Goal: Task Accomplishment & Management: Use online tool/utility

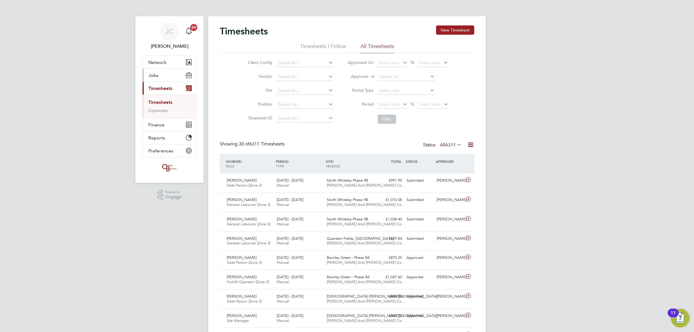
click at [177, 80] on button "Jobs" at bounding box center [170, 75] width 54 height 13
click at [167, 104] on link "Placements" at bounding box center [160, 105] width 24 height 5
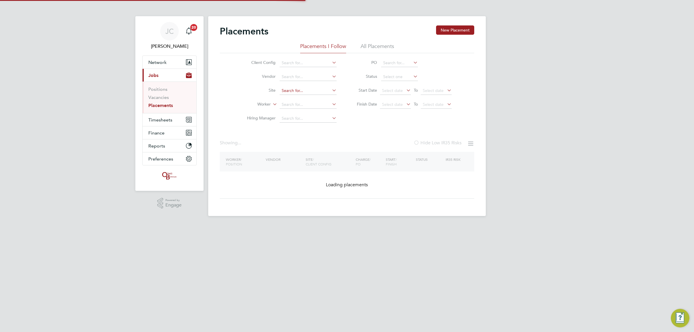
click at [297, 87] on input at bounding box center [308, 91] width 57 height 8
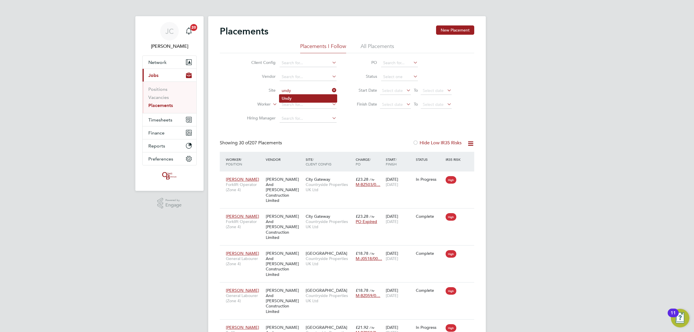
click at [297, 101] on li "Undy" at bounding box center [309, 99] width 58 height 8
type input "Undy"
click at [164, 117] on span "Timesheets" at bounding box center [160, 119] width 24 height 5
click at [175, 119] on button "Timesheets" at bounding box center [170, 119] width 54 height 13
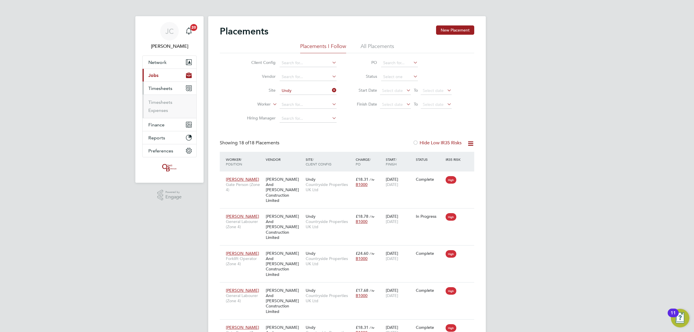
click at [166, 106] on li "Timesheets" at bounding box center [169, 104] width 43 height 8
click at [166, 103] on link "Timesheets" at bounding box center [160, 102] width 24 height 5
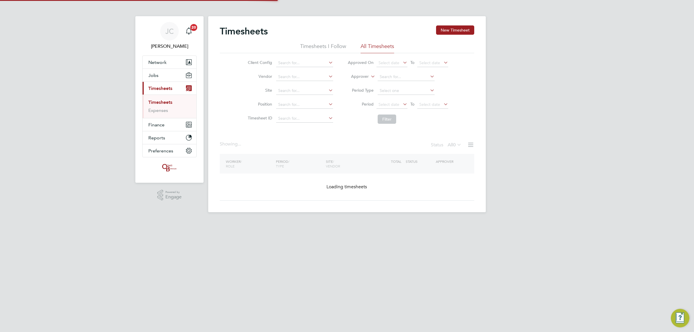
click at [315, 96] on li "Site" at bounding box center [290, 91] width 102 height 14
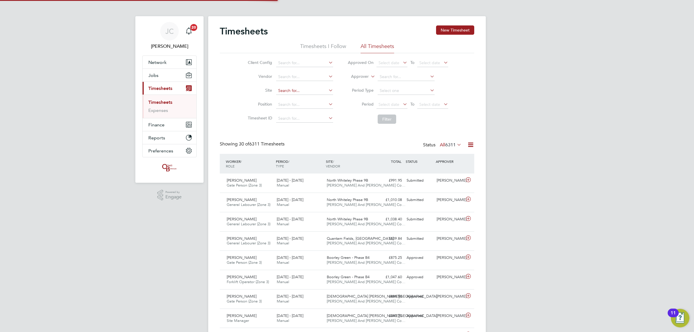
click at [313, 92] on input at bounding box center [304, 91] width 57 height 8
click at [306, 98] on li "Undy" at bounding box center [305, 99] width 58 height 8
type input "Undy"
click at [379, 119] on button "Filter" at bounding box center [387, 119] width 19 height 9
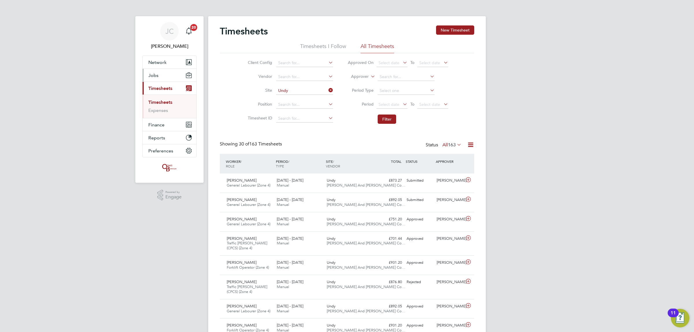
click at [166, 70] on button "Jobs" at bounding box center [170, 75] width 54 height 13
